Goal: Find specific page/section: Find specific page/section

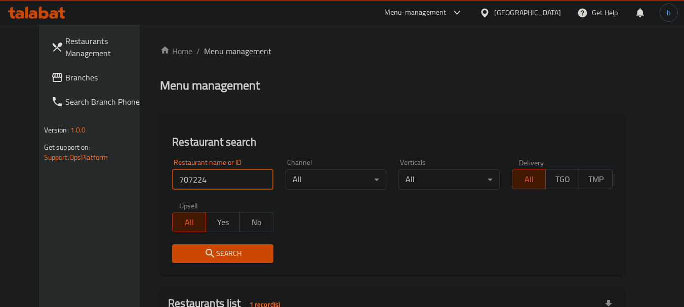
scroll to position [26, 0]
click at [65, 75] on span "Branches" at bounding box center [105, 77] width 80 height 12
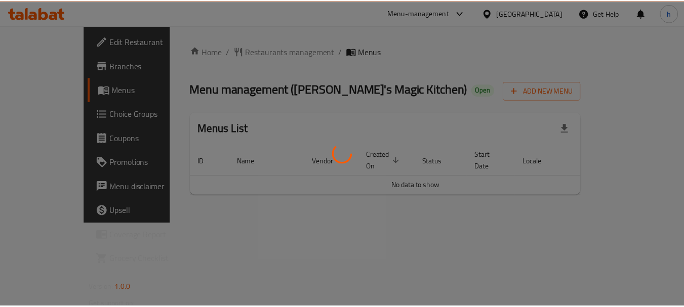
scroll to position [26, 0]
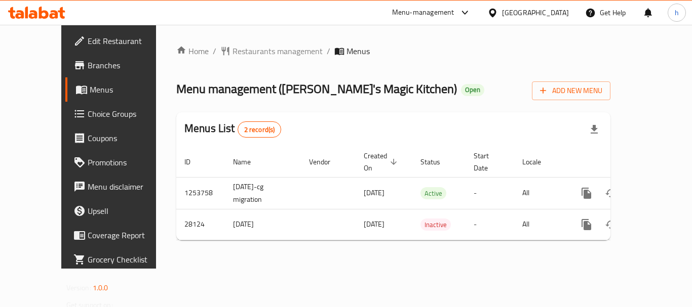
click at [559, 10] on div "Bahrain" at bounding box center [535, 12] width 67 height 11
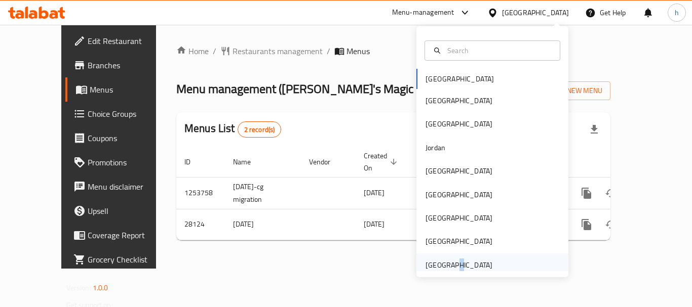
type textarea "r"
click at [446, 265] on div "[GEOGRAPHIC_DATA]" at bounding box center [458, 265] width 67 height 11
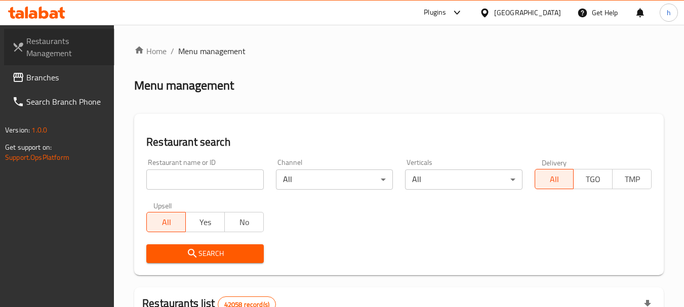
click at [62, 49] on span "Restaurants Management" at bounding box center [66, 47] width 80 height 24
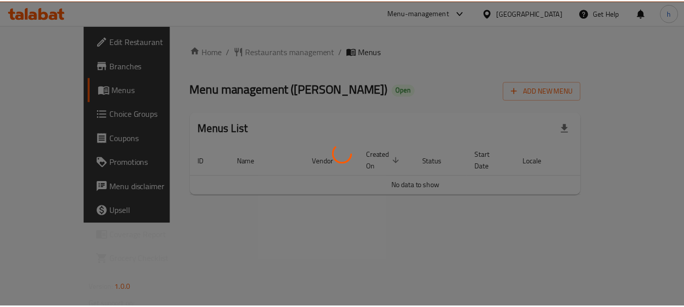
scroll to position [26, 0]
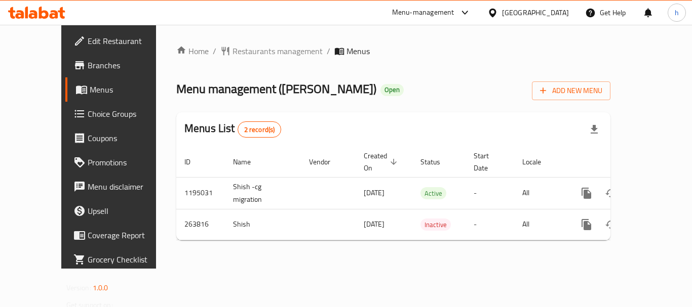
click at [538, 10] on div "United Arab Emirates" at bounding box center [535, 12] width 67 height 11
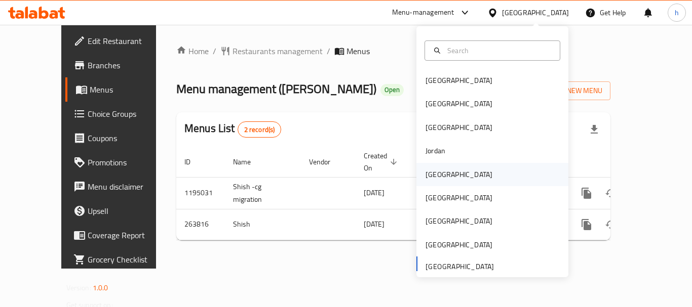
click at [437, 176] on div "Kuwait" at bounding box center [458, 174] width 67 height 11
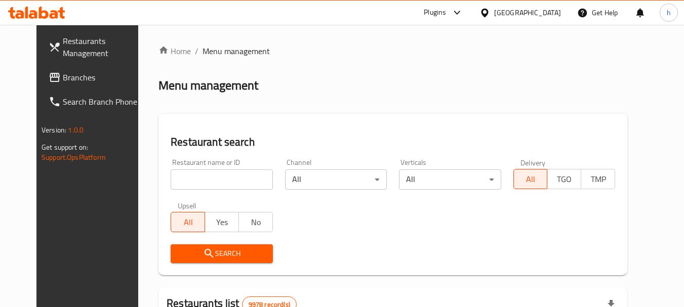
click at [210, 179] on input "search" at bounding box center [222, 180] width 102 height 20
paste input "697515"
type input "697515"
click at [216, 250] on span "Search" at bounding box center [222, 254] width 86 height 13
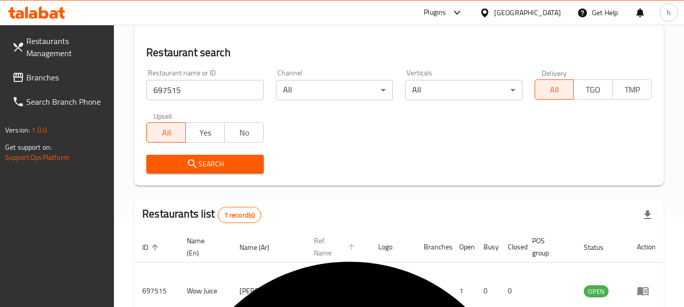
scroll to position [144, 0]
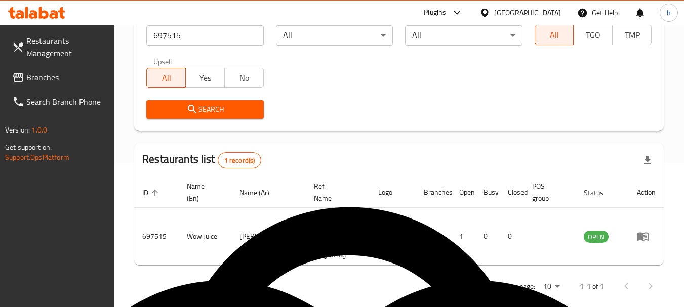
click at [543, 16] on div "Kuwait" at bounding box center [527, 12] width 67 height 11
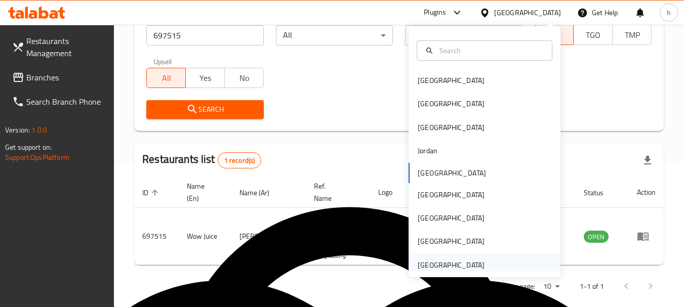
click at [443, 268] on div "[GEOGRAPHIC_DATA]" at bounding box center [451, 265] width 67 height 11
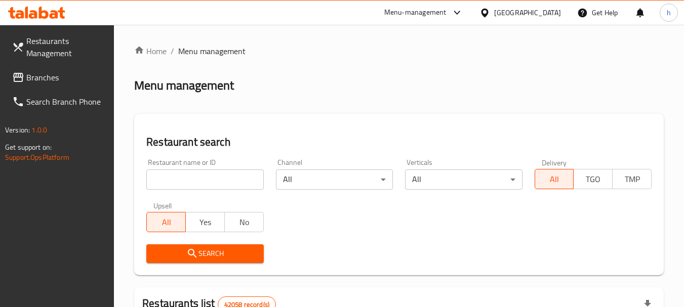
click at [226, 169] on div "Restaurant name or ID Restaurant name or ID" at bounding box center [204, 174] width 117 height 31
click at [218, 181] on input "search" at bounding box center [204, 180] width 117 height 20
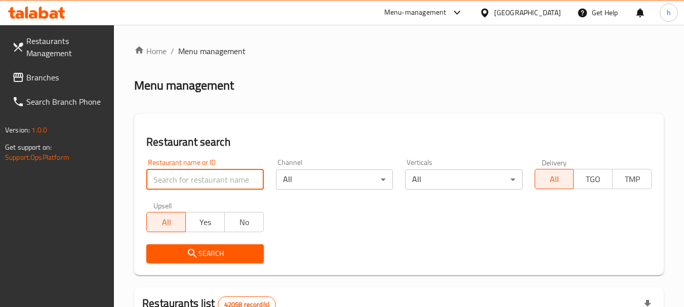
paste input "699319"
type input "699319"
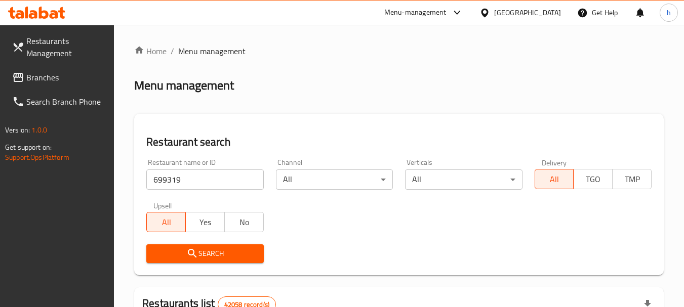
click at [190, 256] on icon "submit" at bounding box center [192, 254] width 12 height 12
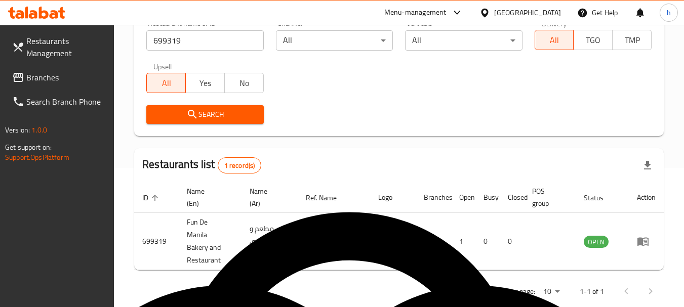
scroll to position [157, 0]
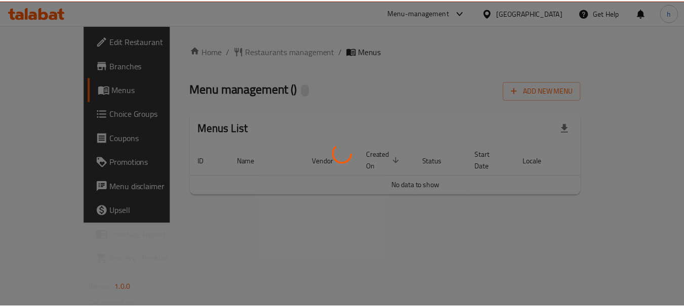
scroll to position [26, 0]
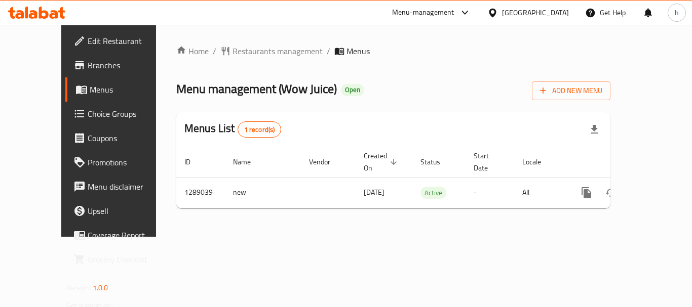
click at [559, 12] on div "Kuwait" at bounding box center [535, 12] width 67 height 11
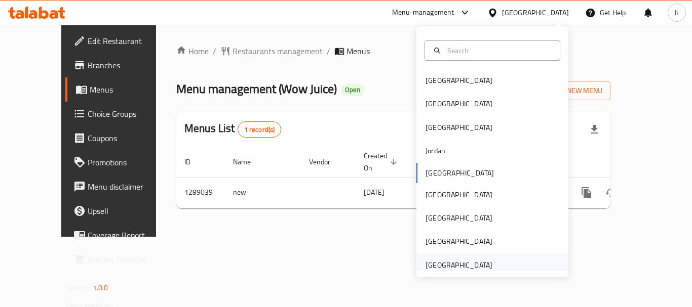
click at [434, 265] on div "United Arab Emirates" at bounding box center [458, 265] width 67 height 11
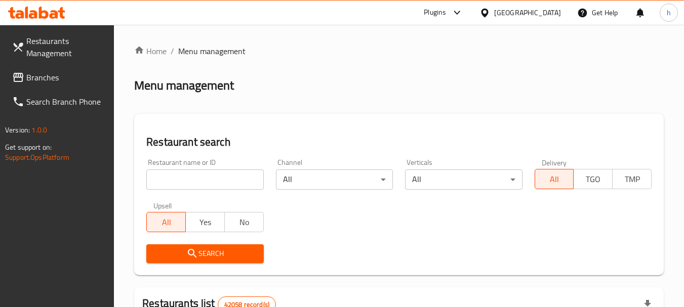
click at [49, 72] on span "Branches" at bounding box center [66, 77] width 80 height 12
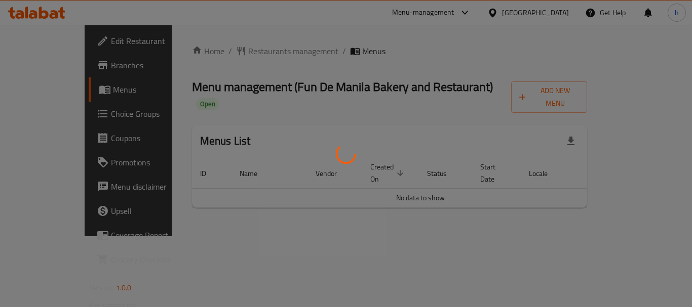
scroll to position [26, 0]
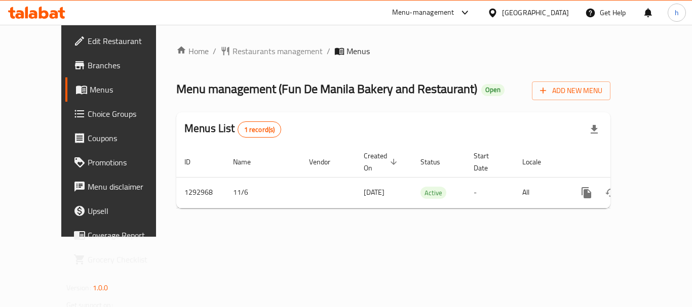
click at [48, 5] on div at bounding box center [36, 13] width 73 height 20
click at [53, 14] on icon at bounding box center [54, 14] width 9 height 9
